Goal: Navigation & Orientation: Find specific page/section

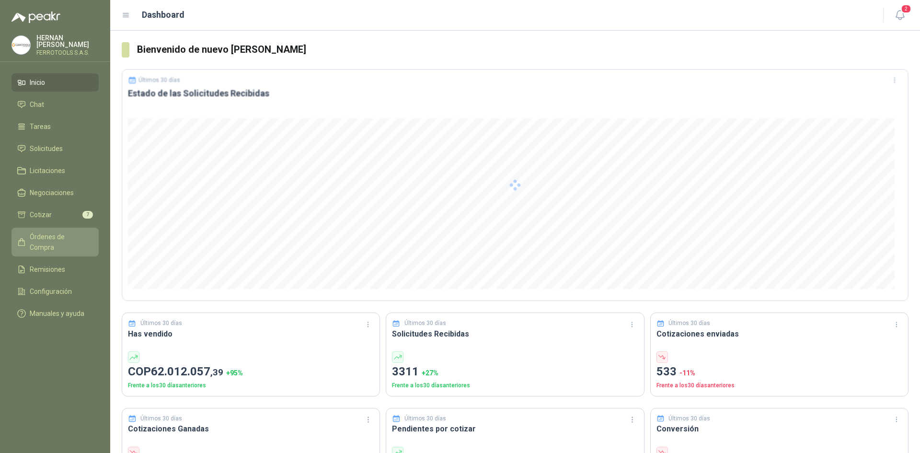
click at [54, 239] on span "Órdenes de Compra" at bounding box center [60, 241] width 60 height 21
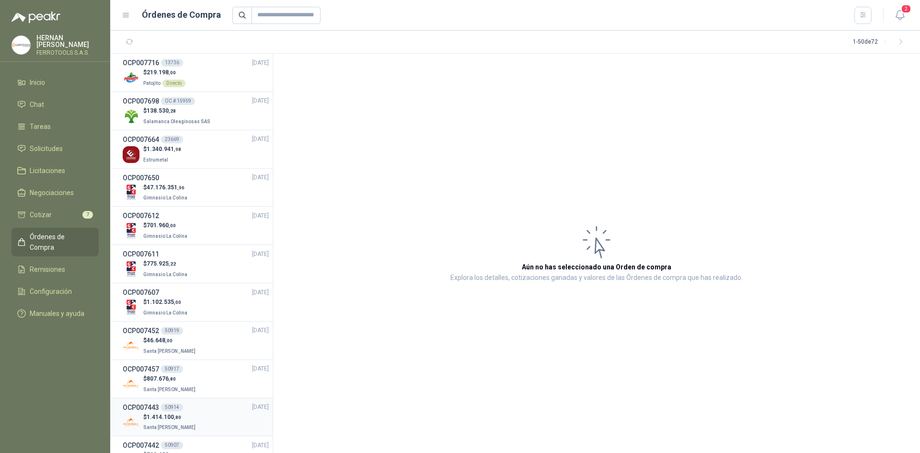
click at [209, 415] on div "$ 1.414.100 ,80 Santa [PERSON_NAME]" at bounding box center [196, 422] width 146 height 20
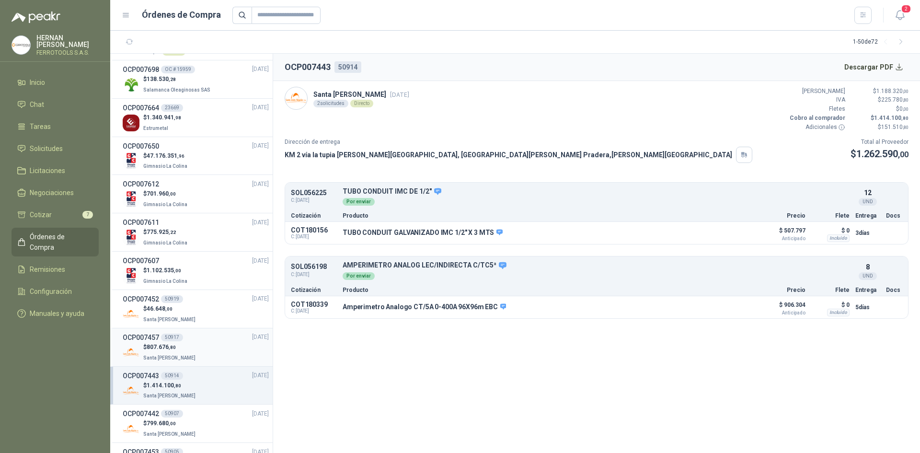
scroll to position [48, 0]
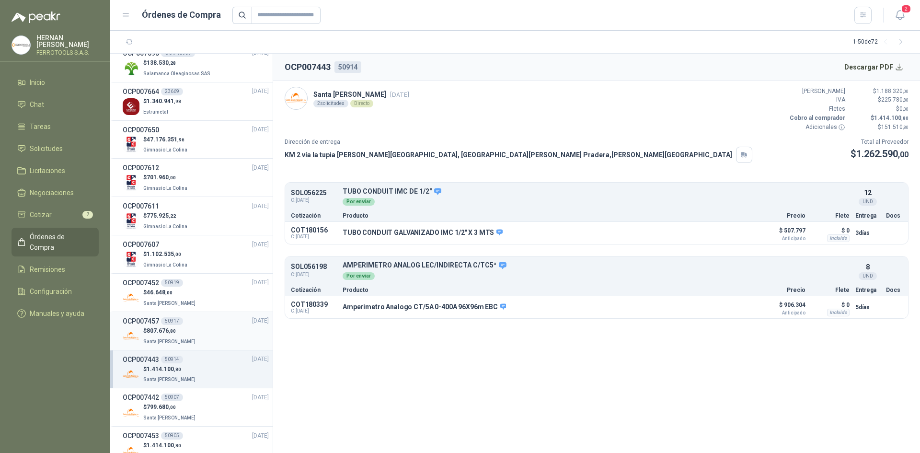
click at [220, 338] on div "$ 807.676 ,80 [GEOGRAPHIC_DATA][PERSON_NAME]" at bounding box center [196, 336] width 146 height 20
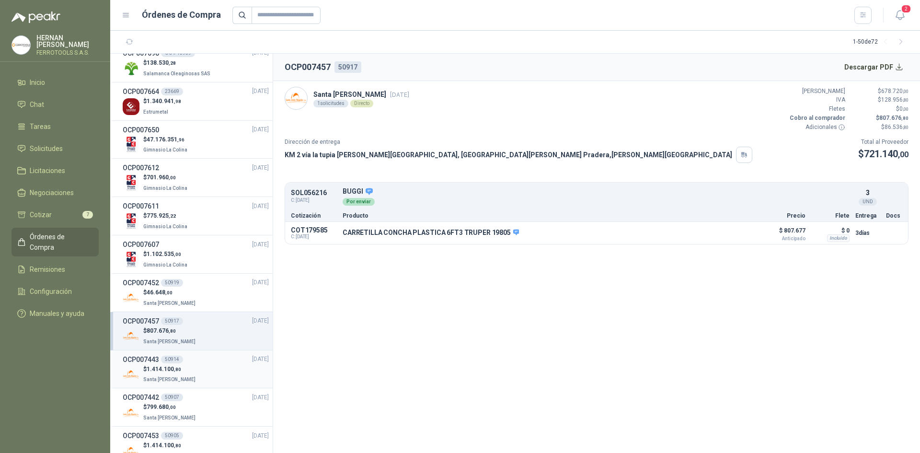
click at [219, 356] on div "OCP007443 50914 [DATE]" at bounding box center [196, 359] width 146 height 11
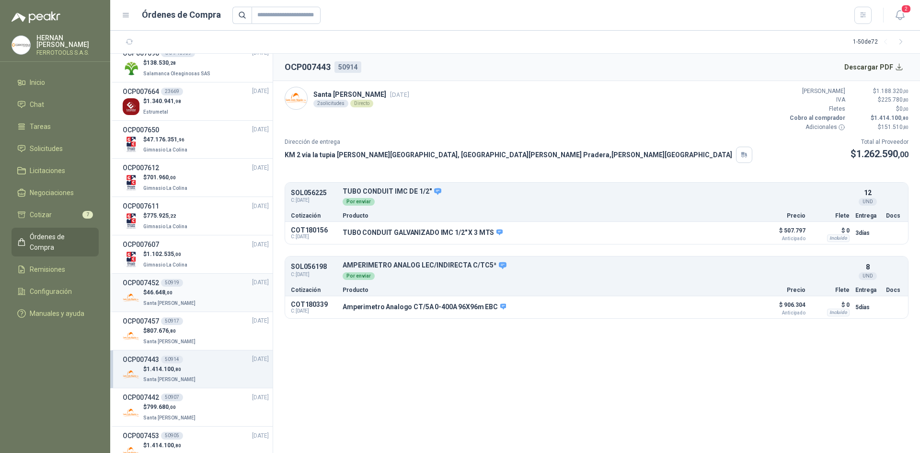
click at [201, 300] on div "$ 46.648 ,00 Santa [PERSON_NAME]" at bounding box center [196, 298] width 146 height 20
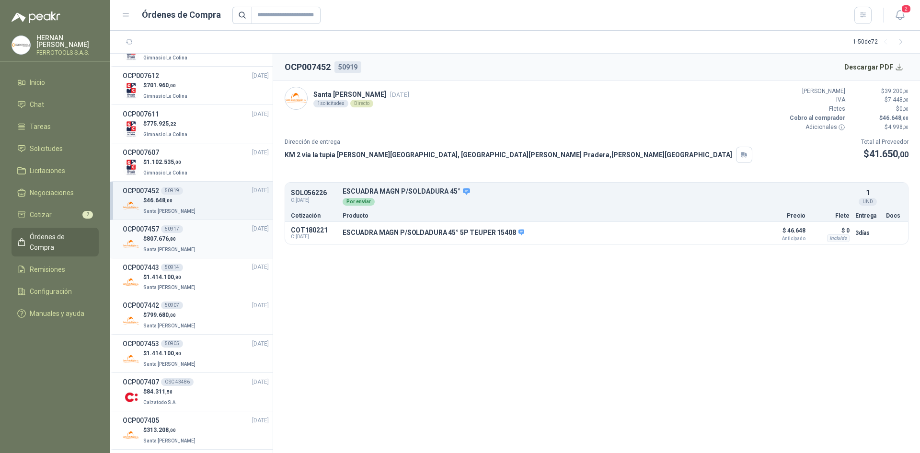
scroll to position [144, 0]
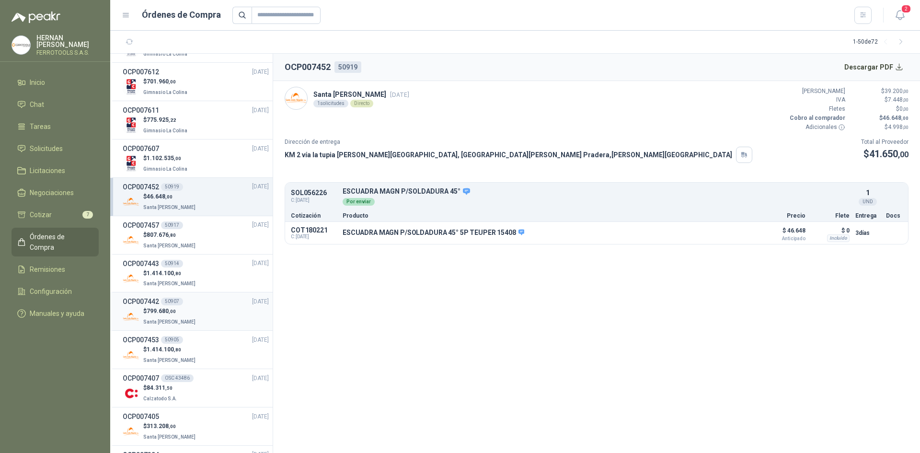
click at [198, 318] on div "$ 799.680 ,00 Santa [PERSON_NAME]" at bounding box center [196, 317] width 146 height 20
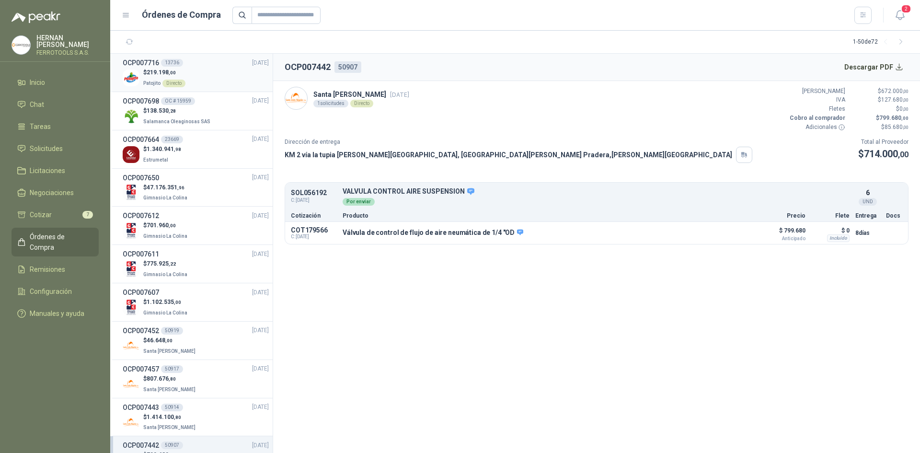
click at [223, 78] on div "$ 219.198 ,00 Patojito Directo" at bounding box center [196, 78] width 146 height 20
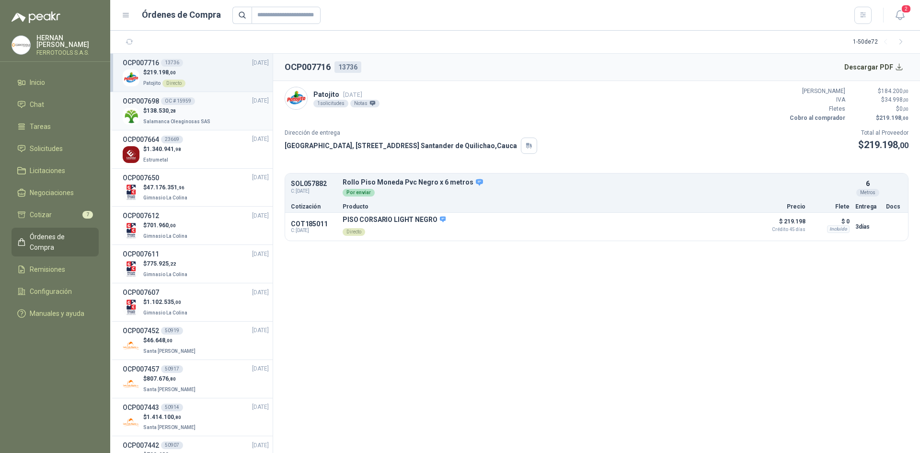
click at [211, 103] on div "OCP007698 OC # 15959 [DATE]" at bounding box center [196, 101] width 146 height 11
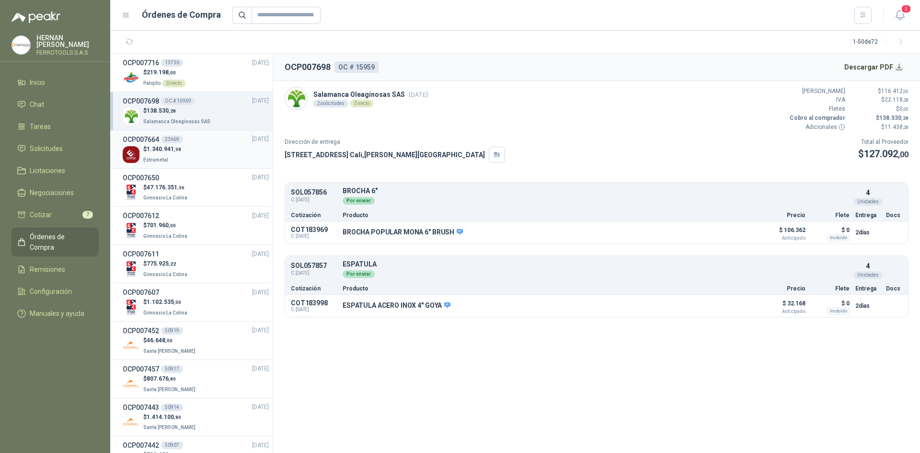
click at [205, 149] on div "$ 1.340.941 ,98 Estrumetal" at bounding box center [196, 155] width 146 height 20
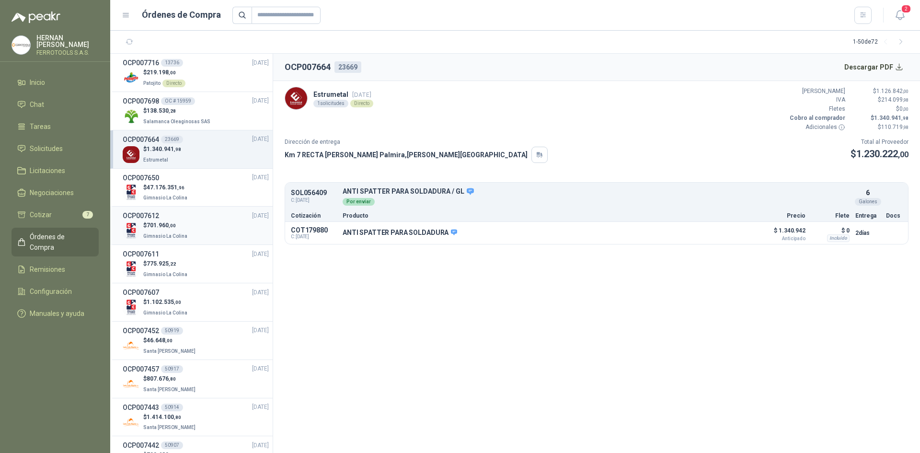
click at [203, 240] on div "$ 701.960 ,00 Gimnasio La Colina" at bounding box center [196, 231] width 146 height 20
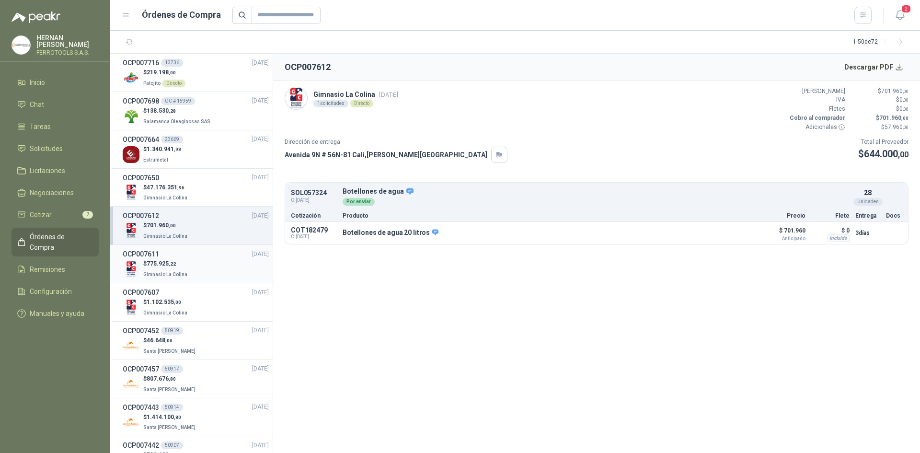
click at [201, 262] on div "$ 775.925 ,22 Gimnasio La Colina" at bounding box center [196, 269] width 146 height 20
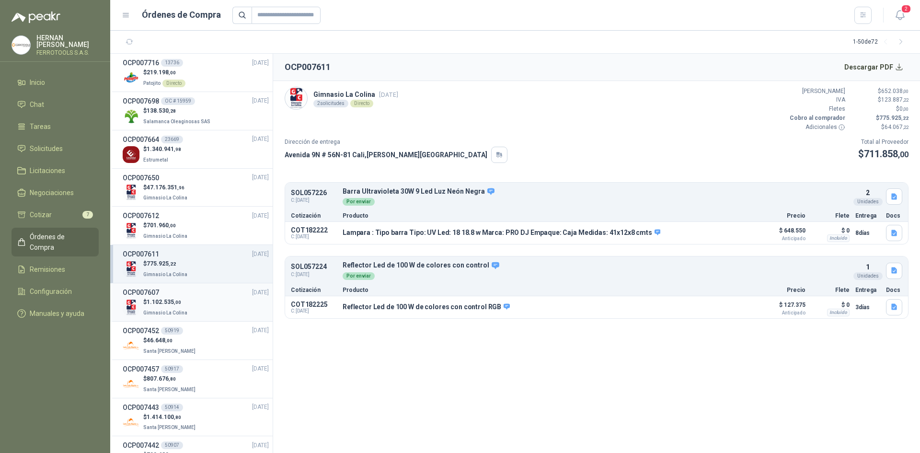
click at [213, 287] on div "OCP007607 [DATE]" at bounding box center [196, 292] width 146 height 11
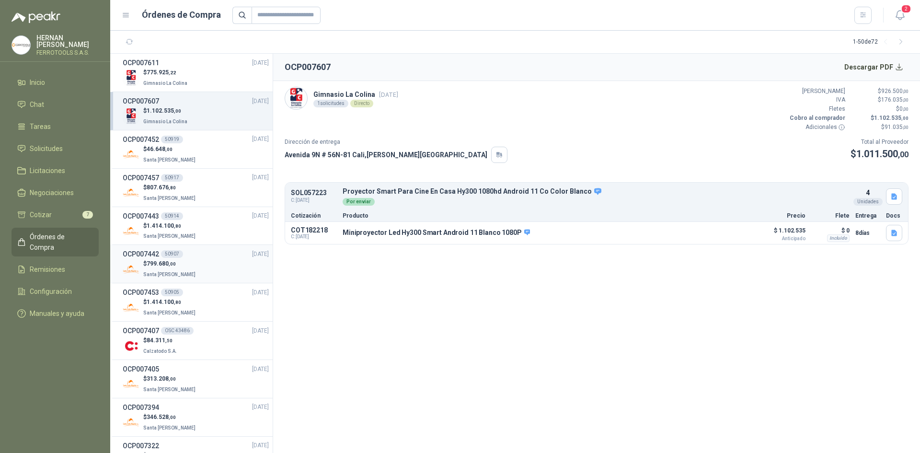
scroll to position [192, 0]
click at [206, 157] on div "$ 46.648 ,00 Santa [PERSON_NAME]" at bounding box center [196, 154] width 146 height 20
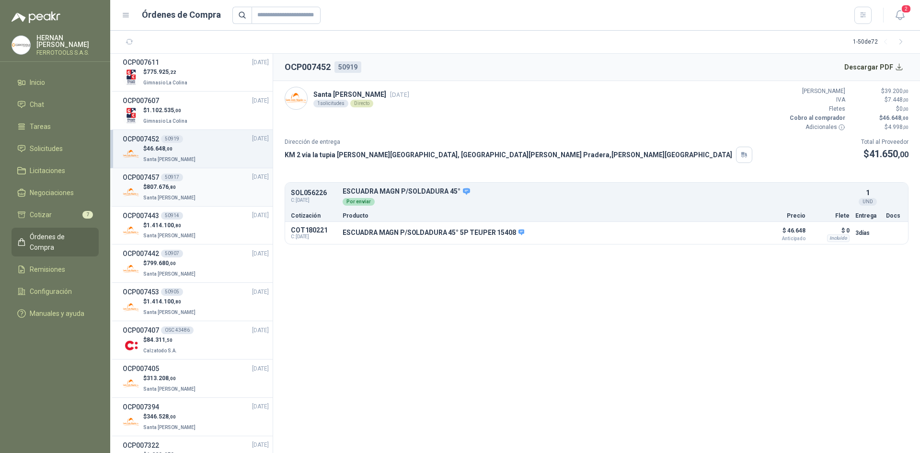
click at [201, 193] on div "$ 807.676 ,80 [GEOGRAPHIC_DATA][PERSON_NAME]" at bounding box center [196, 193] width 146 height 20
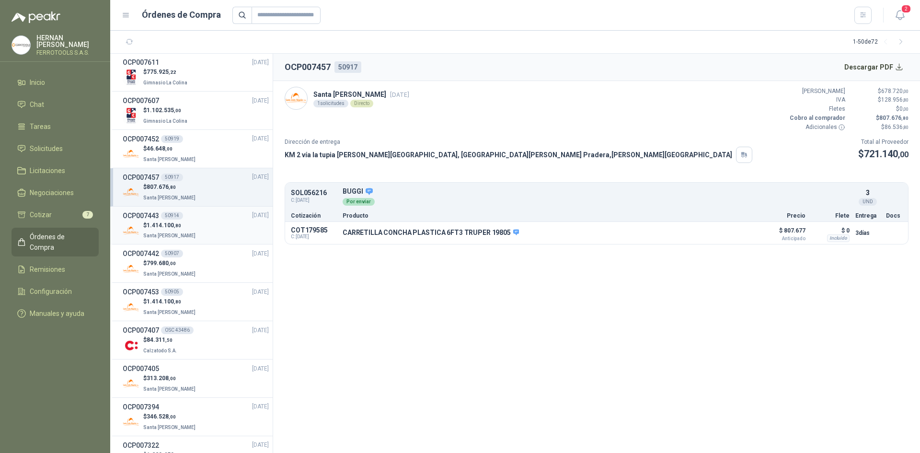
click at [200, 227] on div "$ 1.414.100 ,80 Santa [PERSON_NAME]" at bounding box center [196, 231] width 146 height 20
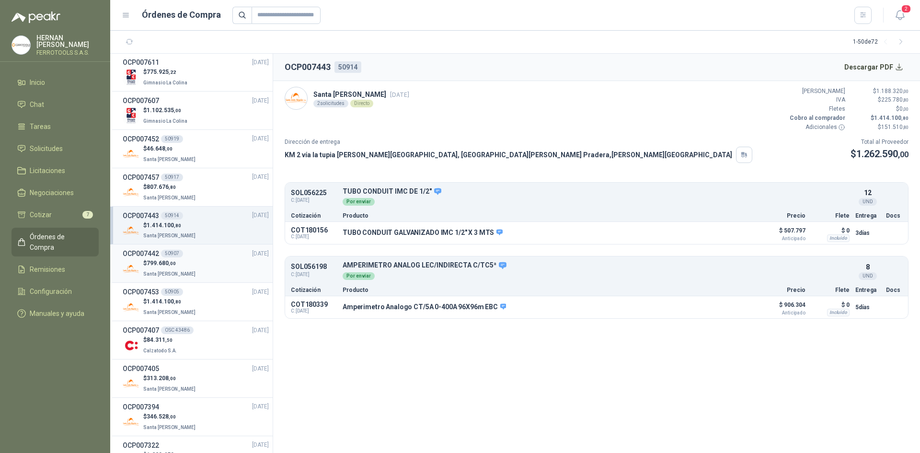
click at [228, 269] on div "$ 799.680 ,00 Santa [PERSON_NAME]" at bounding box center [196, 269] width 146 height 20
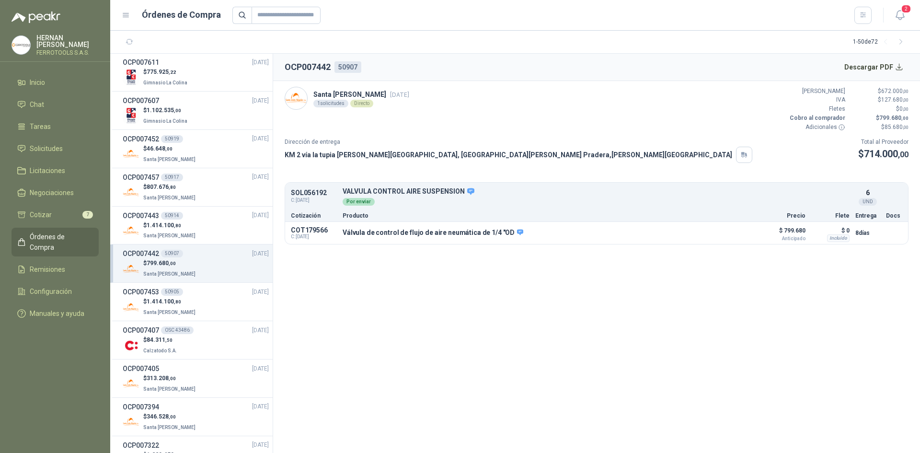
click at [224, 244] on li "OCP007442 50907 [DATE] $ 799.680 ,00 Santa [PERSON_NAME]" at bounding box center [191, 263] width 162 height 38
click at [228, 297] on div "$ 1.414.100 ,80 Santa [PERSON_NAME]" at bounding box center [196, 307] width 146 height 20
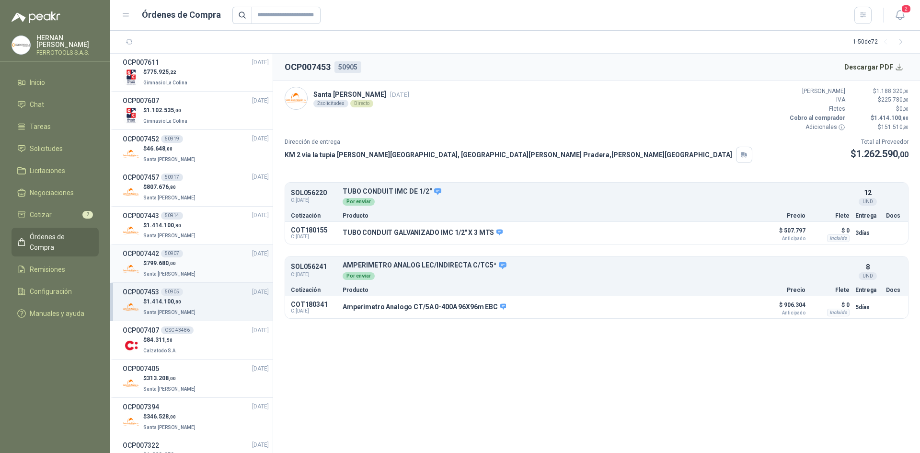
click at [207, 274] on div "$ 799.680 ,00 Santa [PERSON_NAME]" at bounding box center [196, 269] width 146 height 20
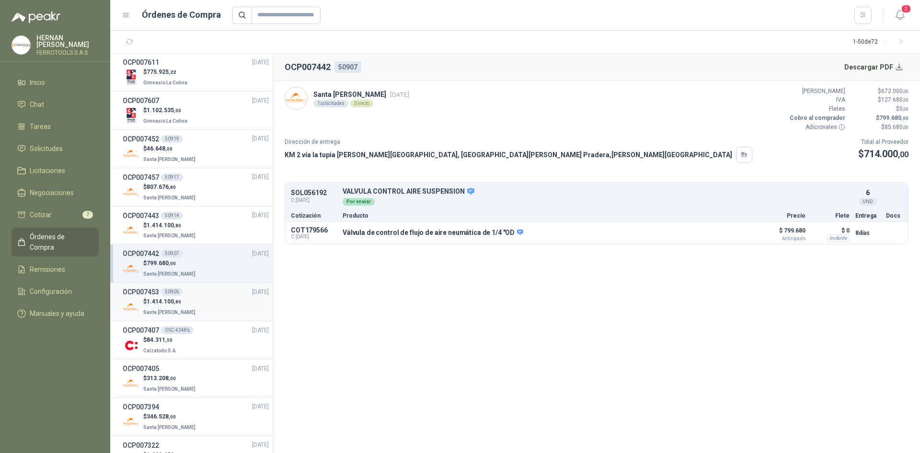
click at [206, 302] on div "$ 1.414.100 ,80 Santa [PERSON_NAME]" at bounding box center [196, 307] width 146 height 20
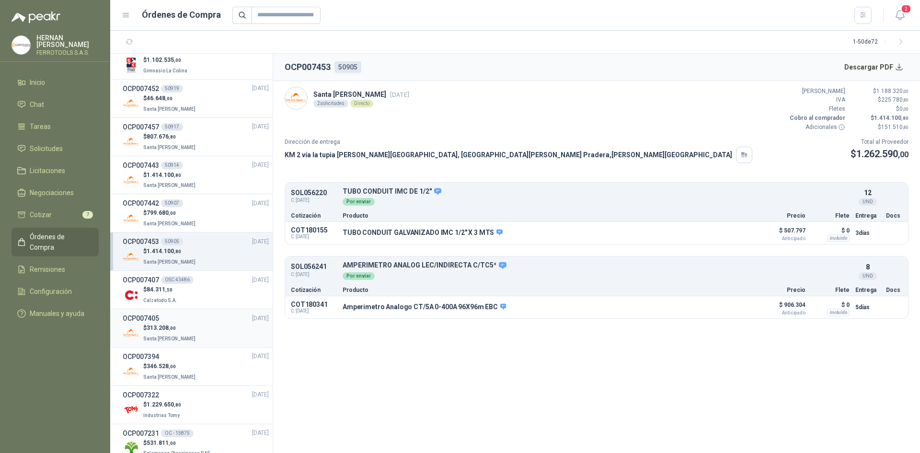
scroll to position [287, 0]
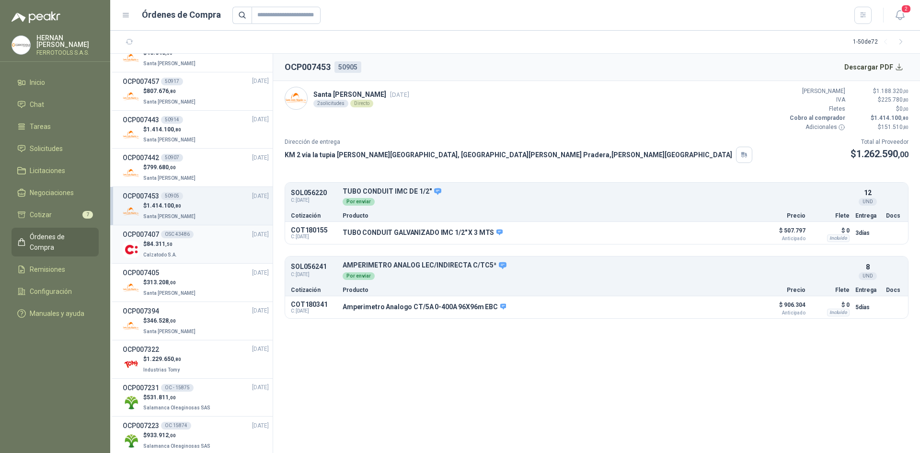
click at [217, 257] on div "$ 84.311 ,50 Calzatodo S.A." at bounding box center [196, 250] width 146 height 20
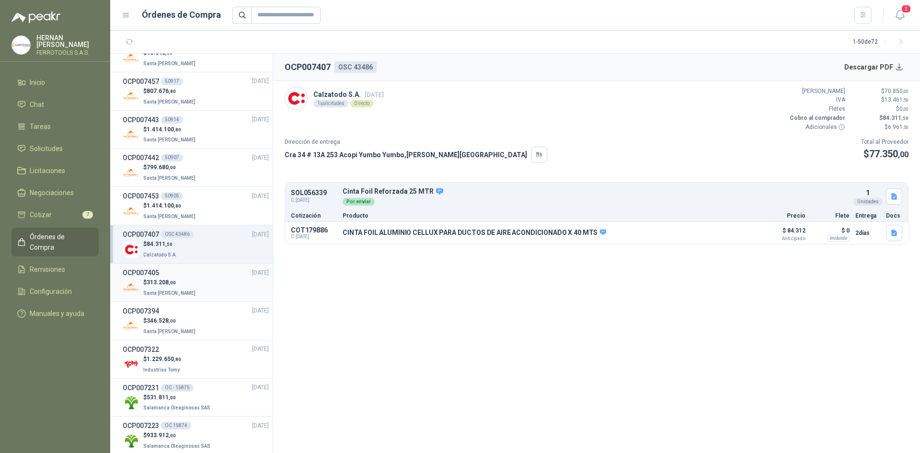
click at [208, 291] on div "$ 313.208 ,00 Santa [PERSON_NAME]" at bounding box center [196, 288] width 146 height 20
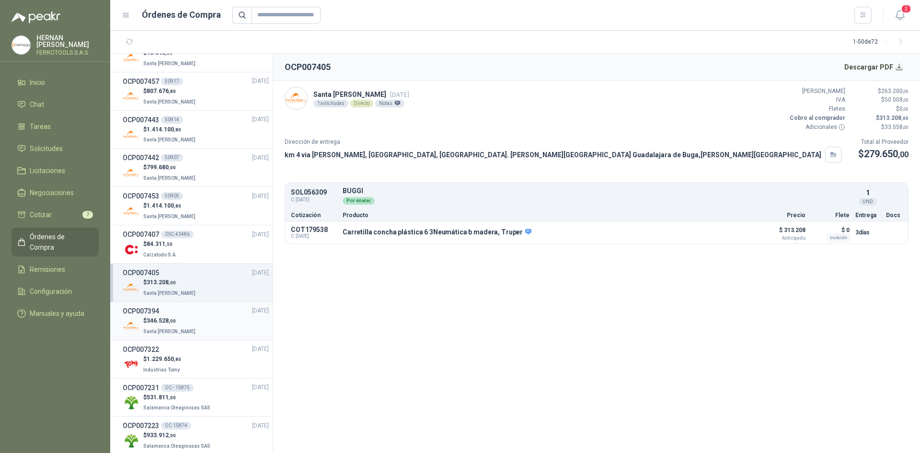
click at [203, 321] on div "$ 346.528 ,00 Santa [PERSON_NAME]" at bounding box center [196, 326] width 146 height 20
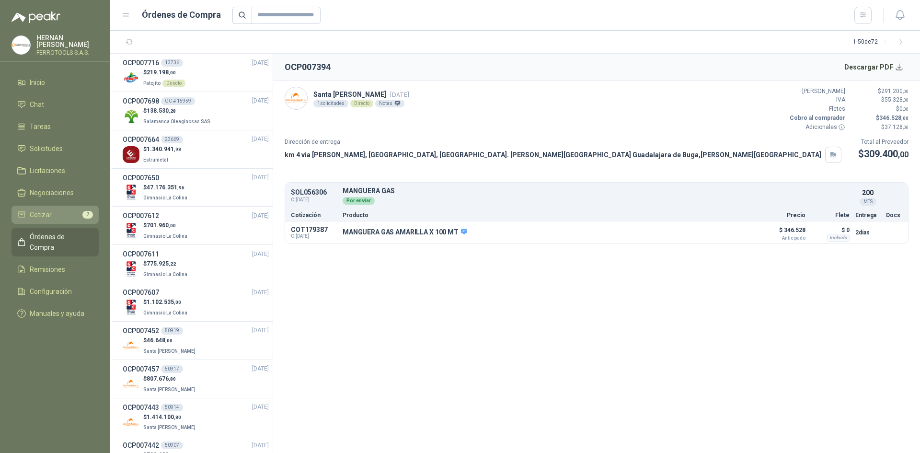
click at [45, 205] on link "Cotizar 7" at bounding box center [54, 214] width 87 height 18
